Goal: Task Accomplishment & Management: Complete application form

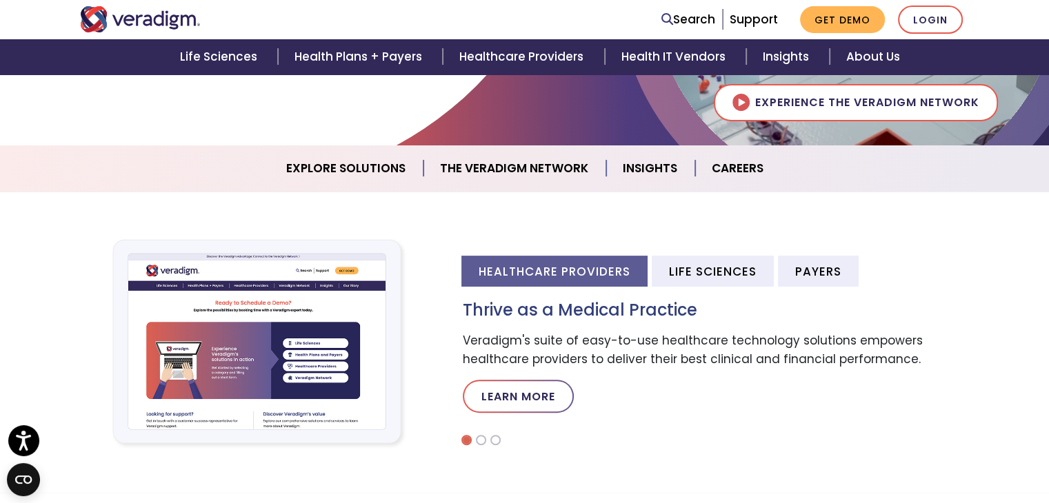
scroll to position [329, 0]
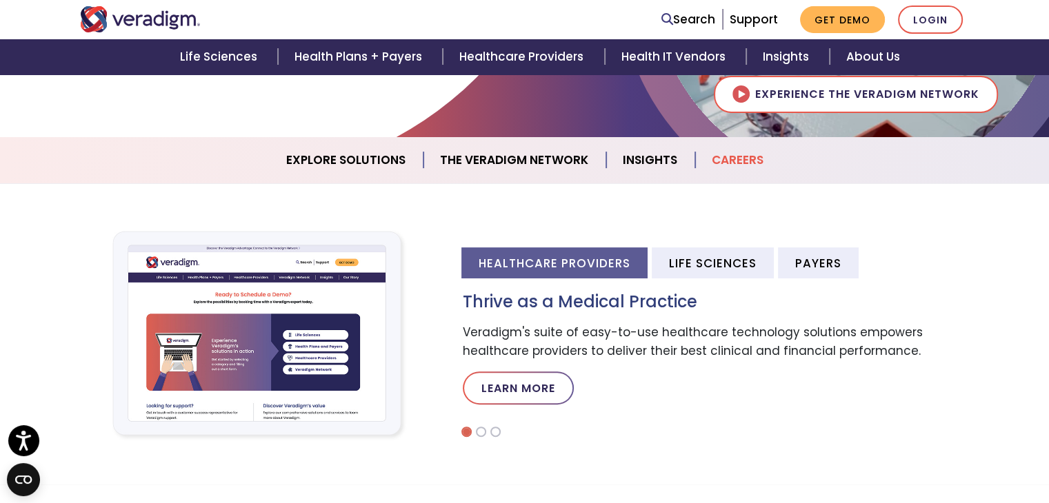
click at [742, 160] on link "Careers" at bounding box center [737, 160] width 85 height 35
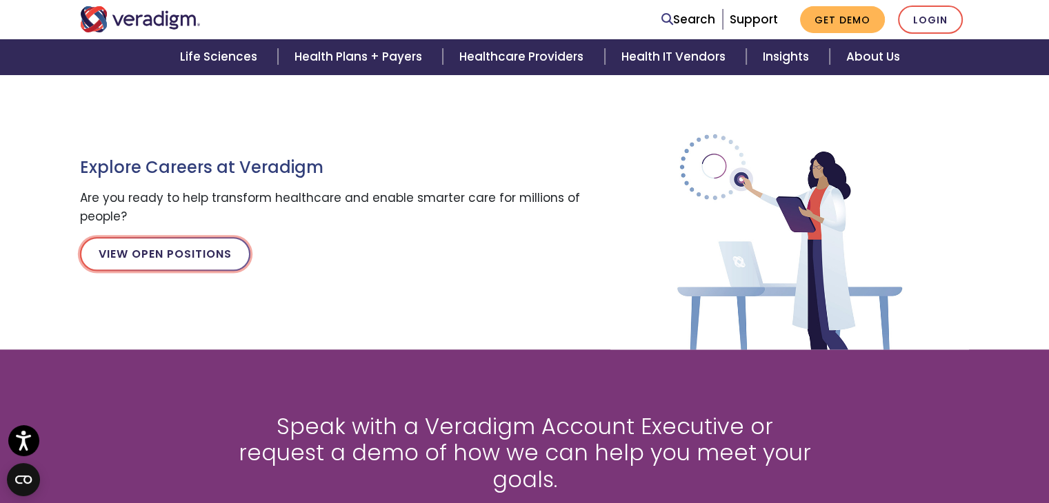
click at [189, 252] on link "View Open Positions" at bounding box center [165, 253] width 170 height 33
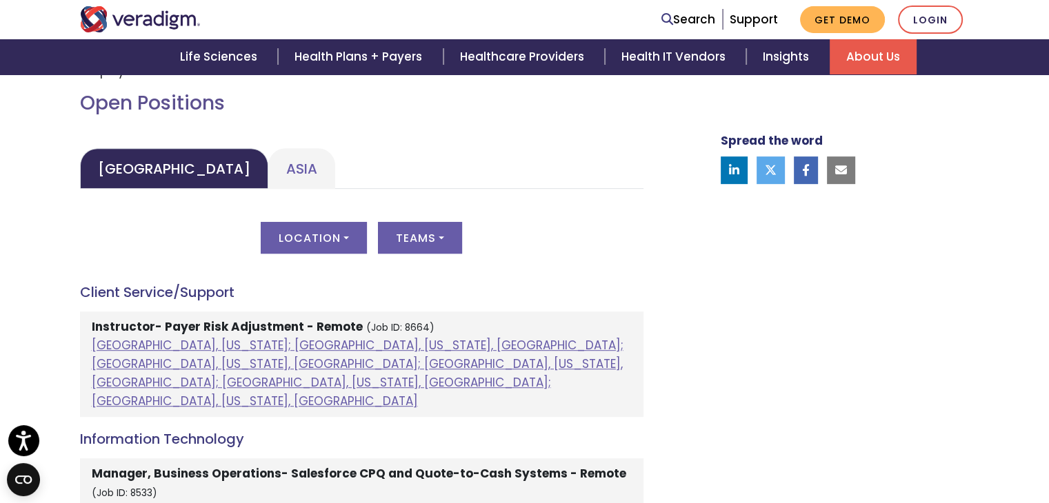
scroll to position [649, 0]
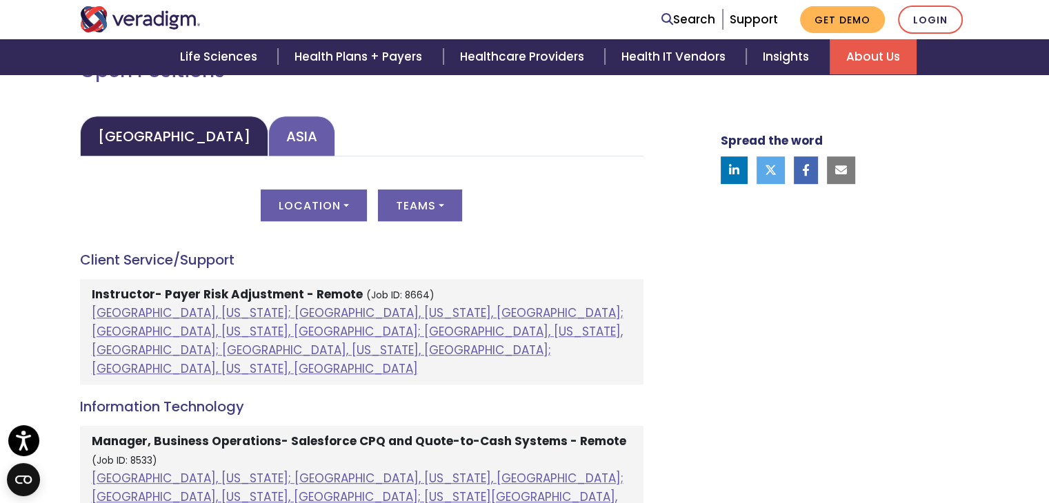
click at [268, 137] on link "Asia" at bounding box center [301, 136] width 67 height 41
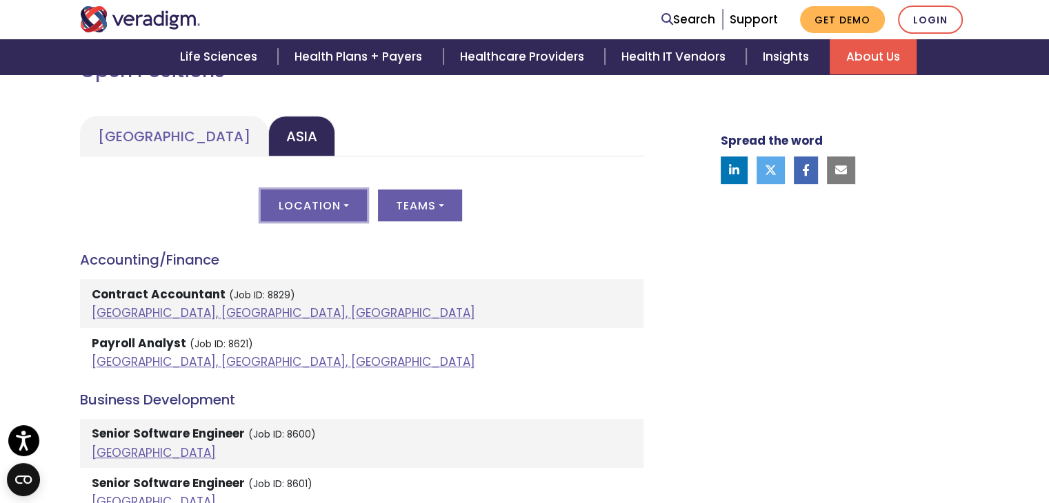
click at [347, 210] on button "Location" at bounding box center [314, 206] width 106 height 32
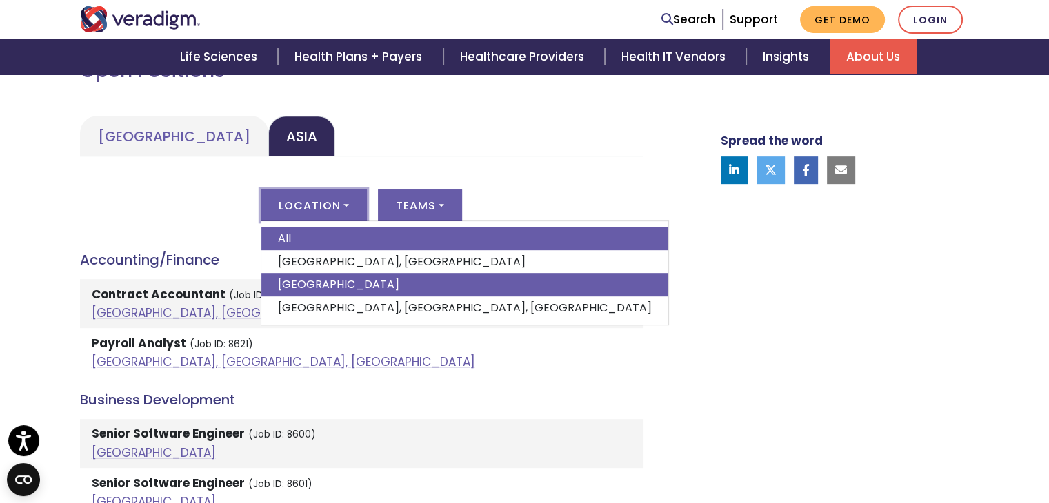
click at [312, 279] on link "India" at bounding box center [464, 284] width 407 height 23
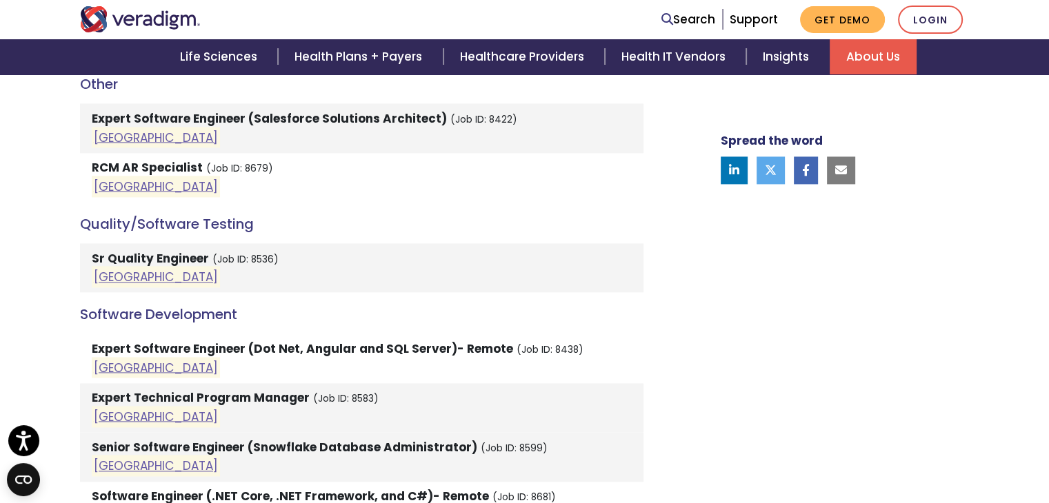
scroll to position [1790, 0]
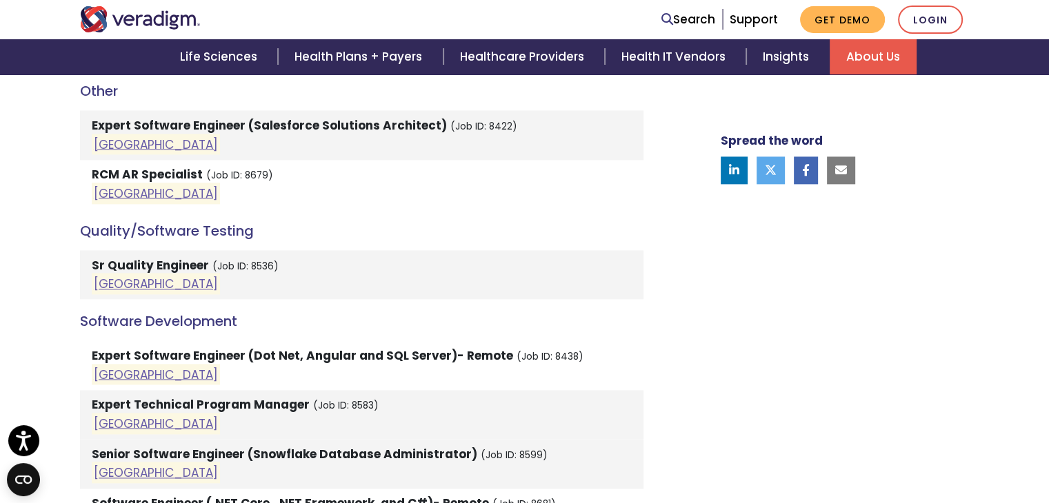
click at [123, 347] on strong "Expert Software Engineer (Dot Net, Angular and SQL Server)- Remote" at bounding box center [302, 355] width 421 height 17
click at [105, 366] on link "India" at bounding box center [156, 374] width 124 height 17
